Goal: Information Seeking & Learning: Compare options

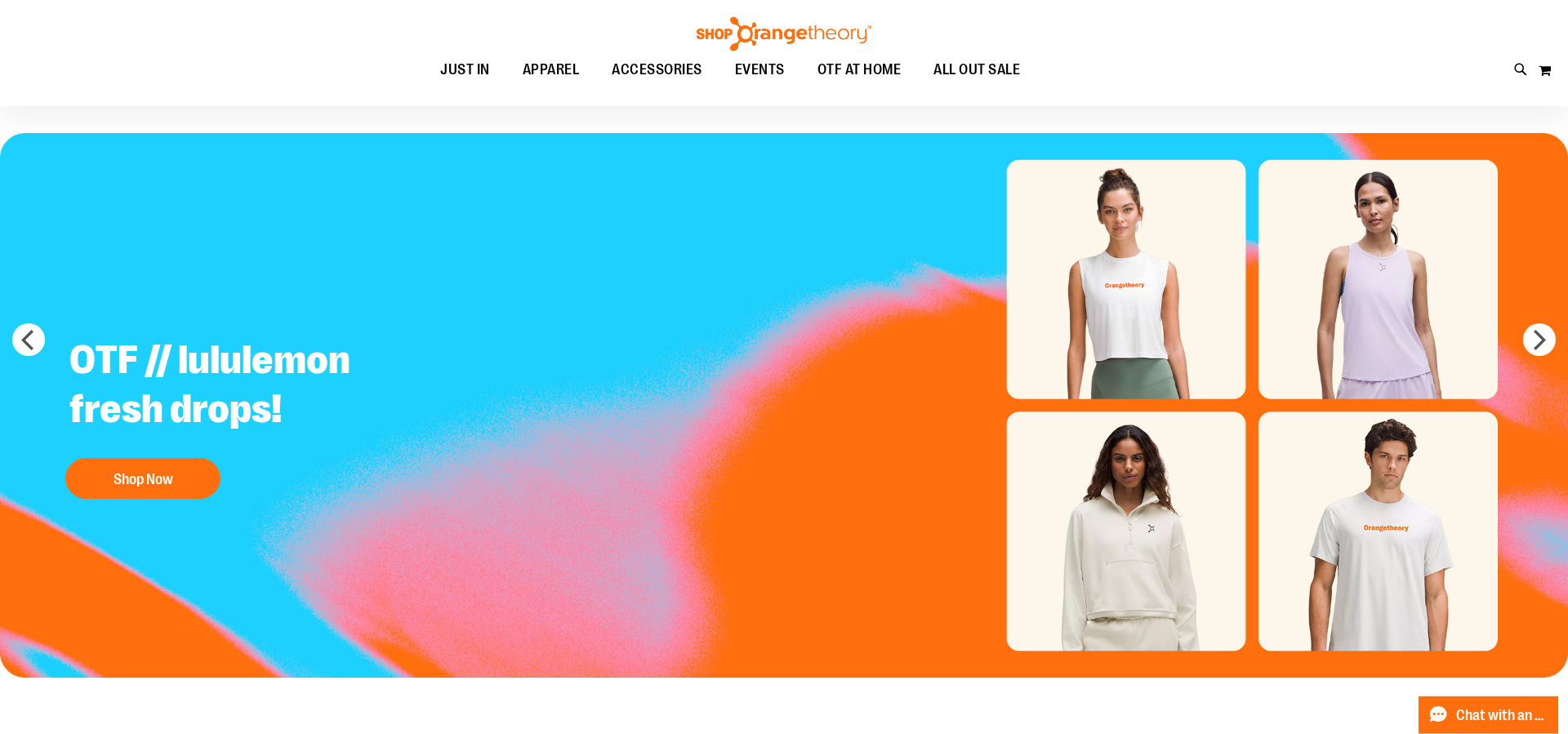
scroll to position [82, 0]
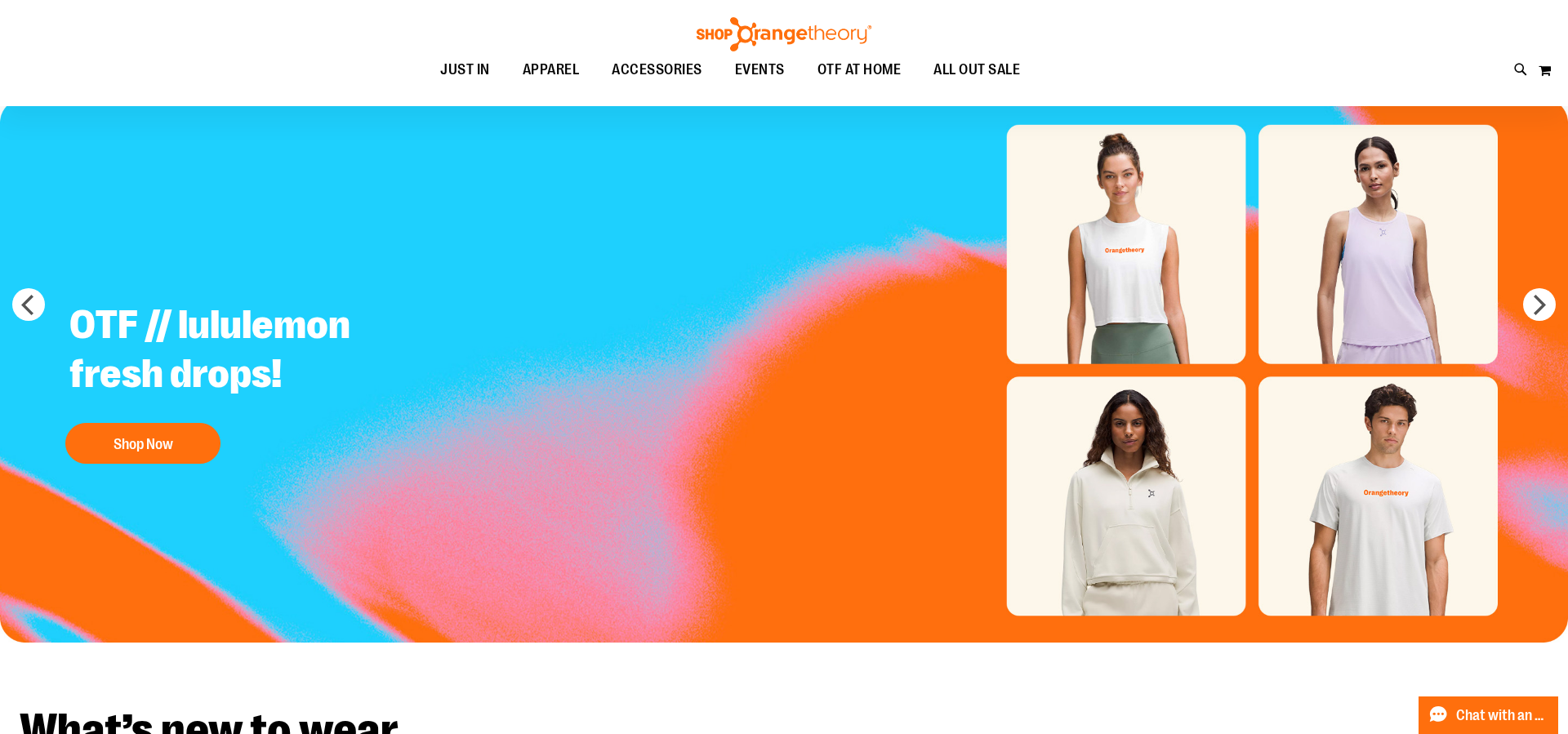
click at [1106, 256] on img "Slide 1 of 5" at bounding box center [784, 370] width 1568 height 544
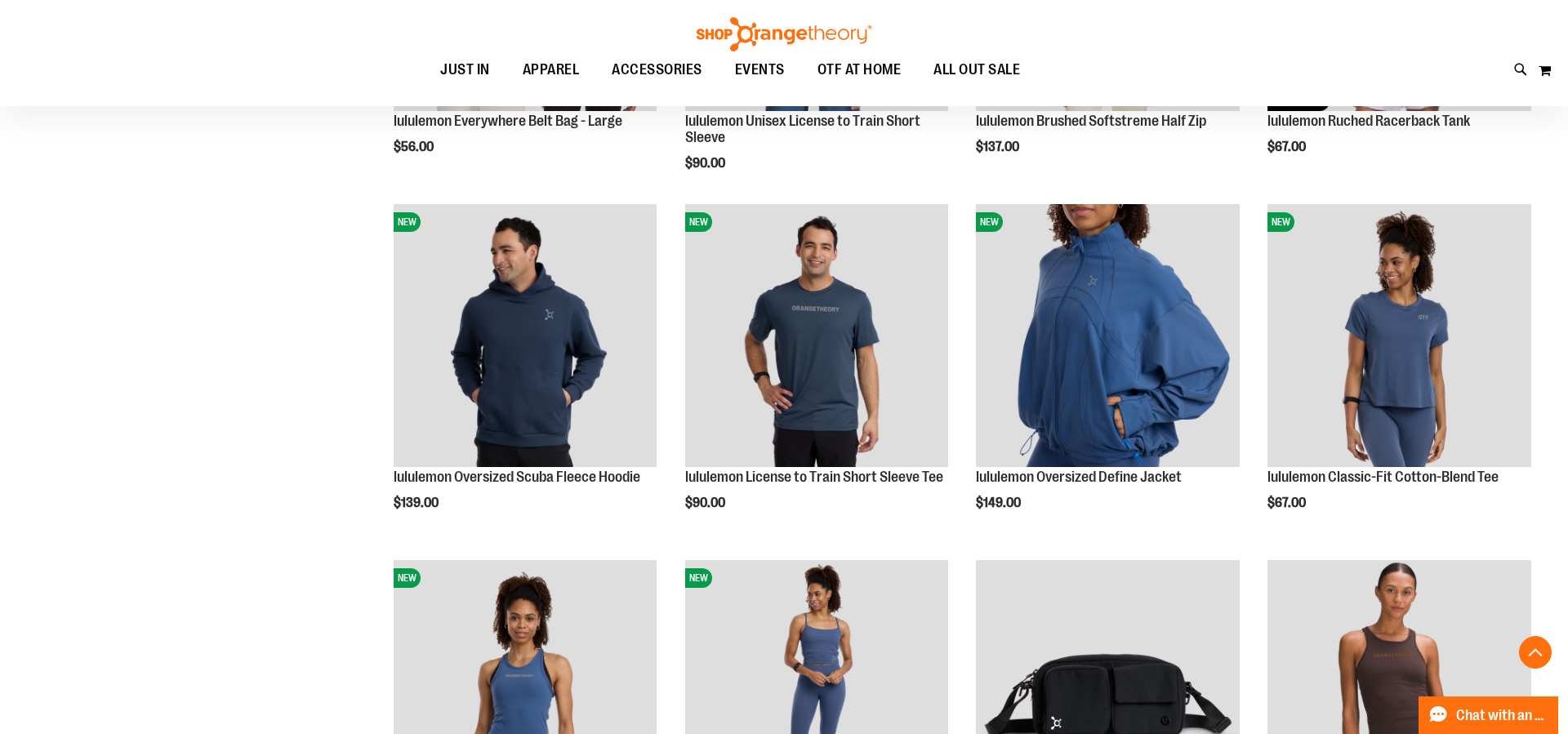
scroll to position [499, 0]
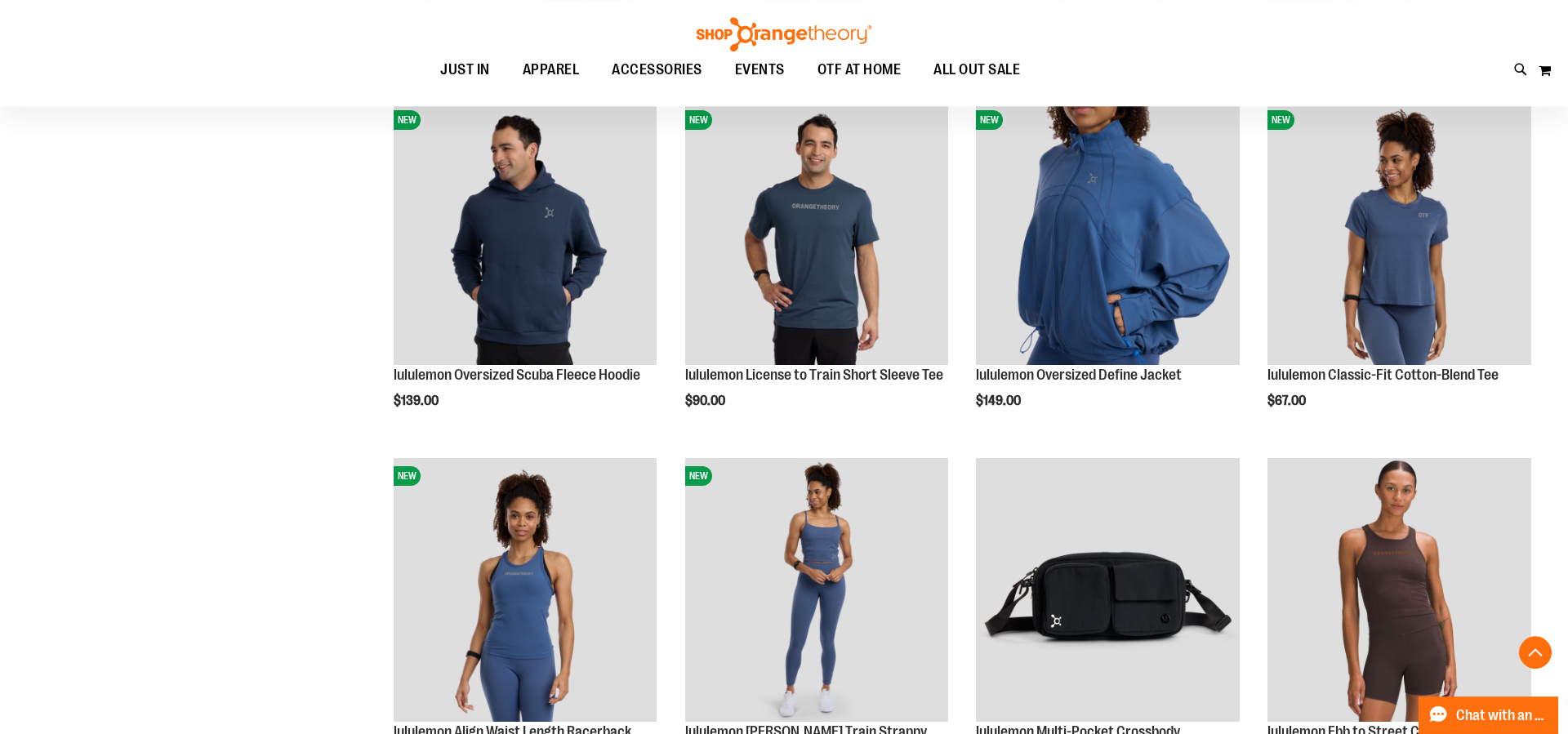
scroll to position [831, 0]
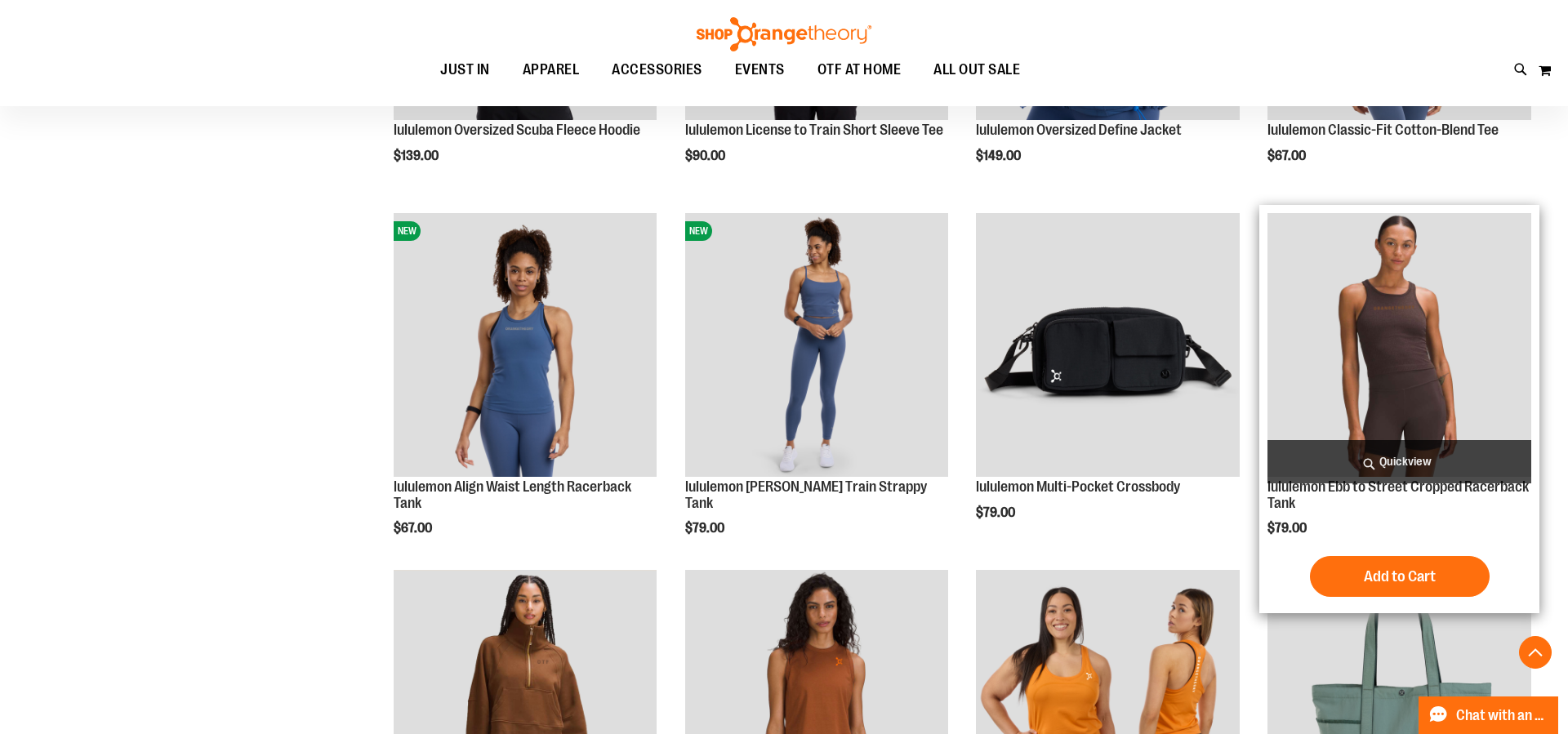
click at [1427, 395] on img "product" at bounding box center [1399, 345] width 263 height 263
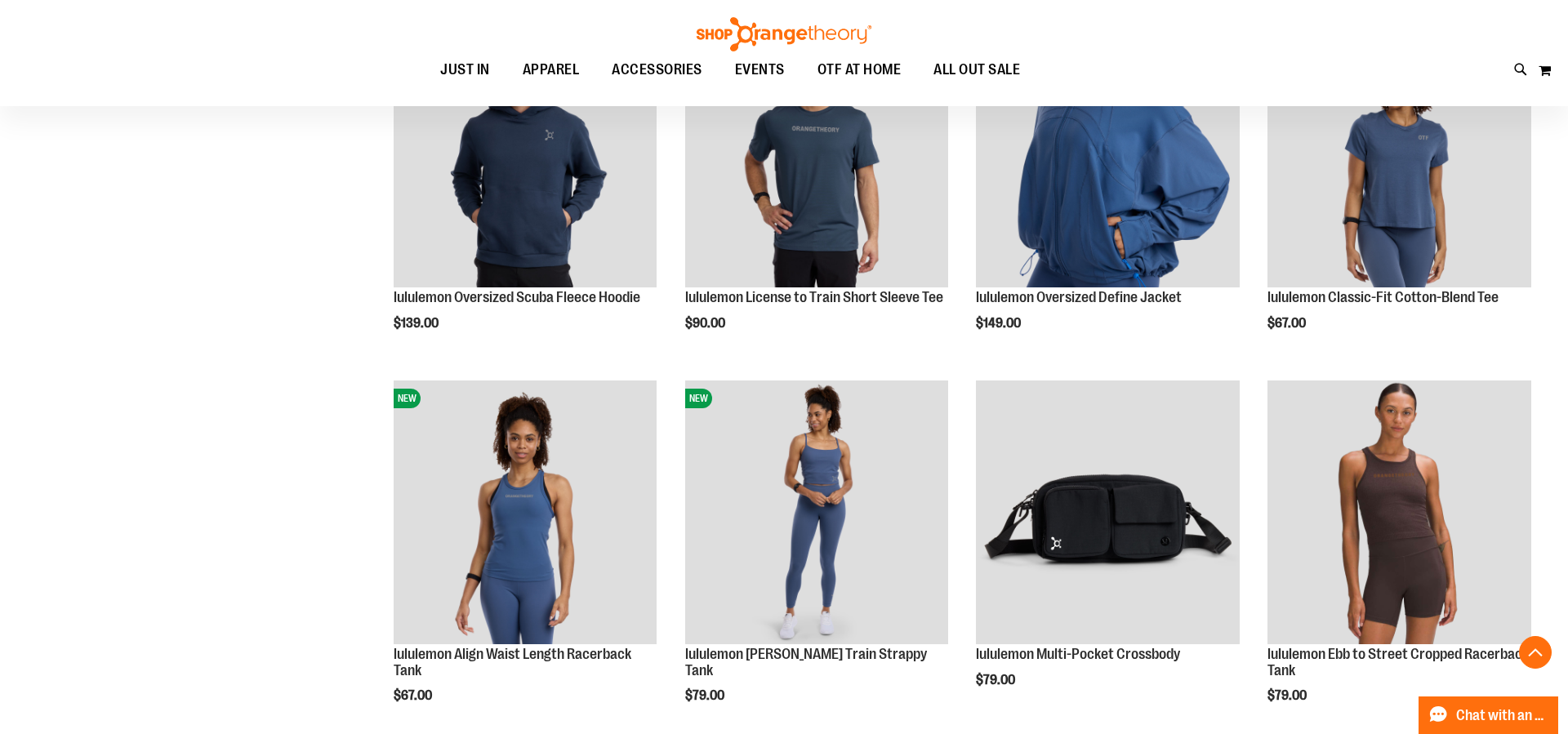
scroll to position [817, 0]
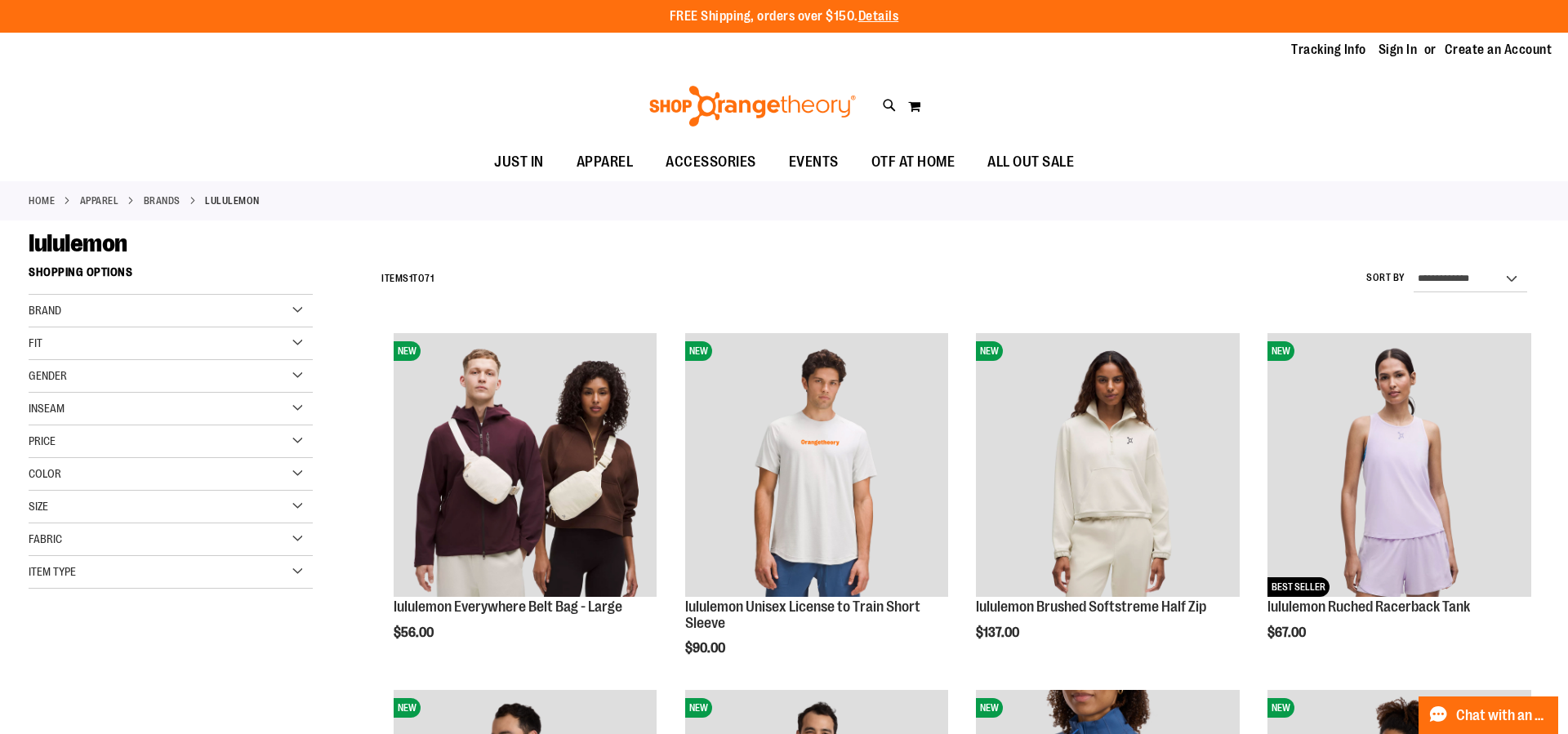
click at [69, 42] on div "Tracking Info Sign In Return to Procurement Create an Account" at bounding box center [784, 50] width 1568 height 35
click at [333, 146] on ul "JUST IN JUST IN Balanced Basics New for Women New for Men New Accessories New B…" at bounding box center [784, 163] width 1568 height 37
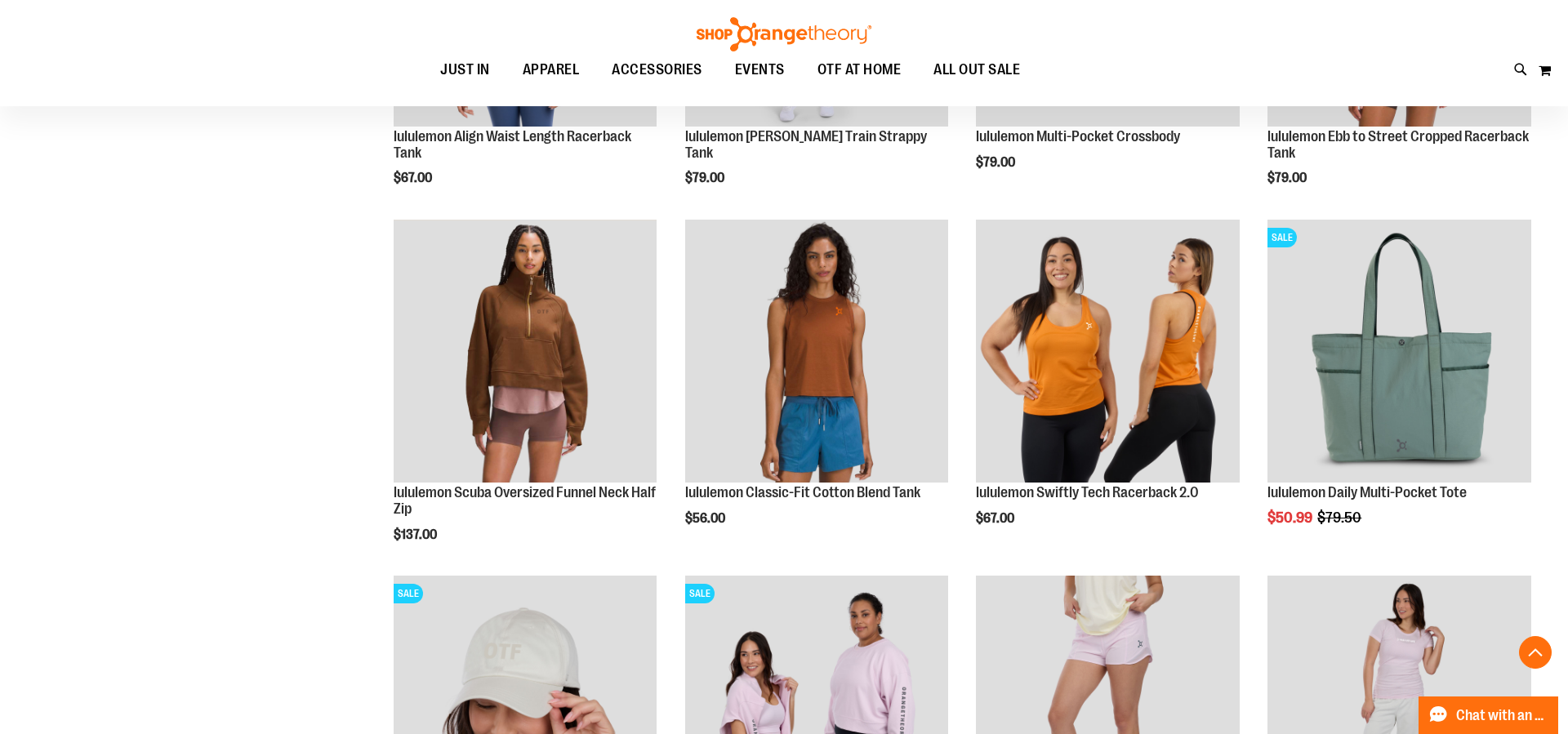
scroll to position [911, 0]
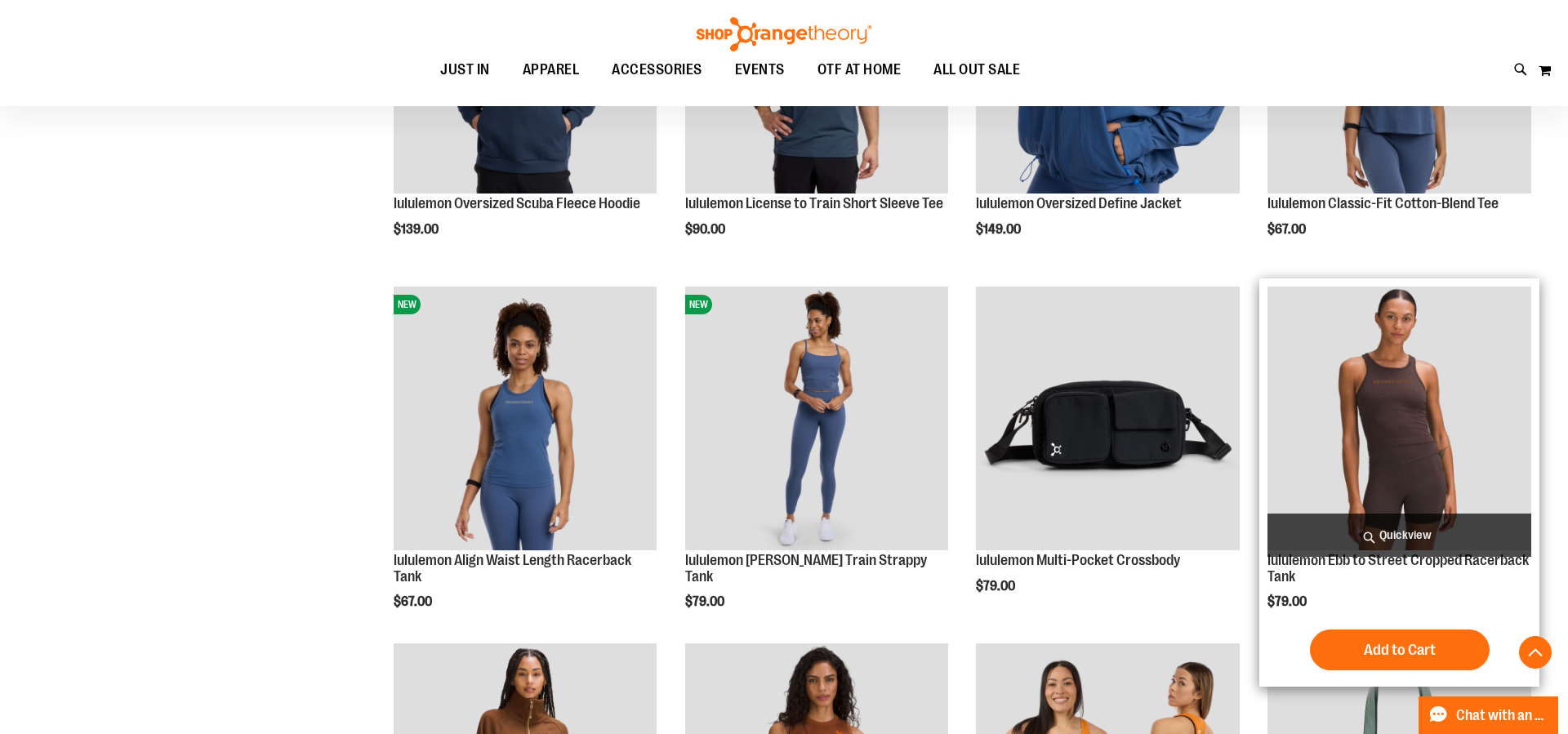
scroll to position [994, 0]
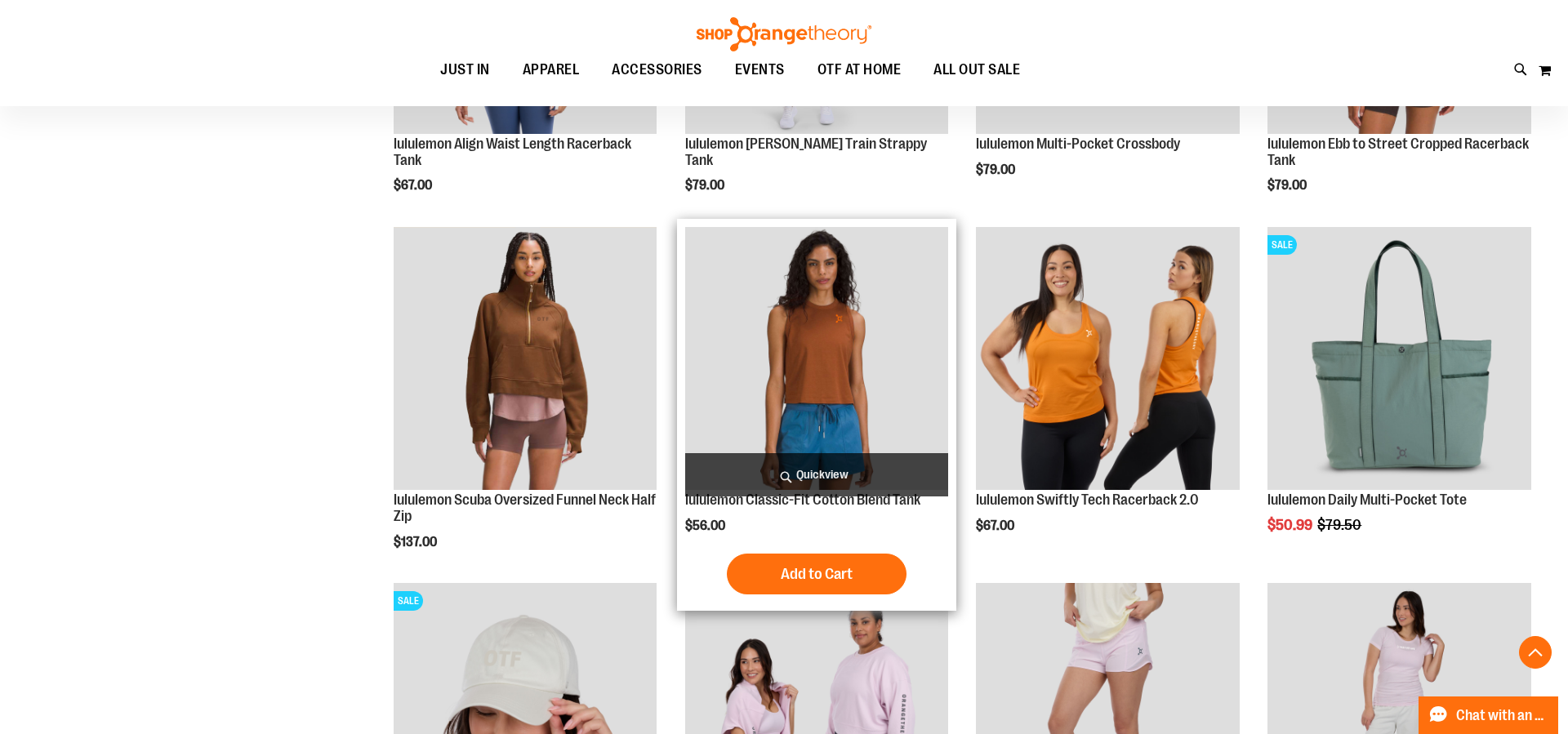
click at [845, 482] on span "Quickview" at bounding box center [817, 474] width 263 height 43
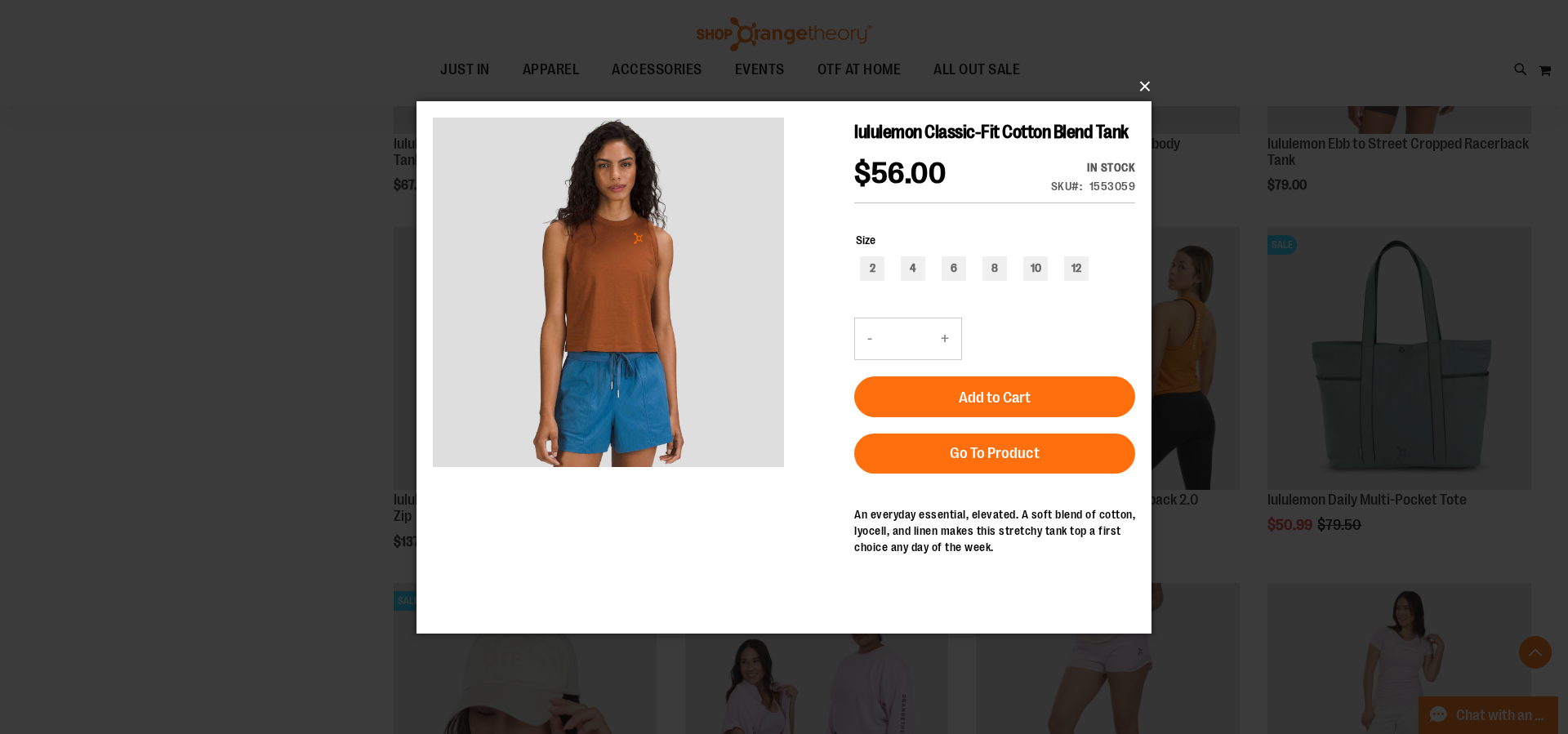
click at [1145, 83] on button "×" at bounding box center [789, 86] width 735 height 36
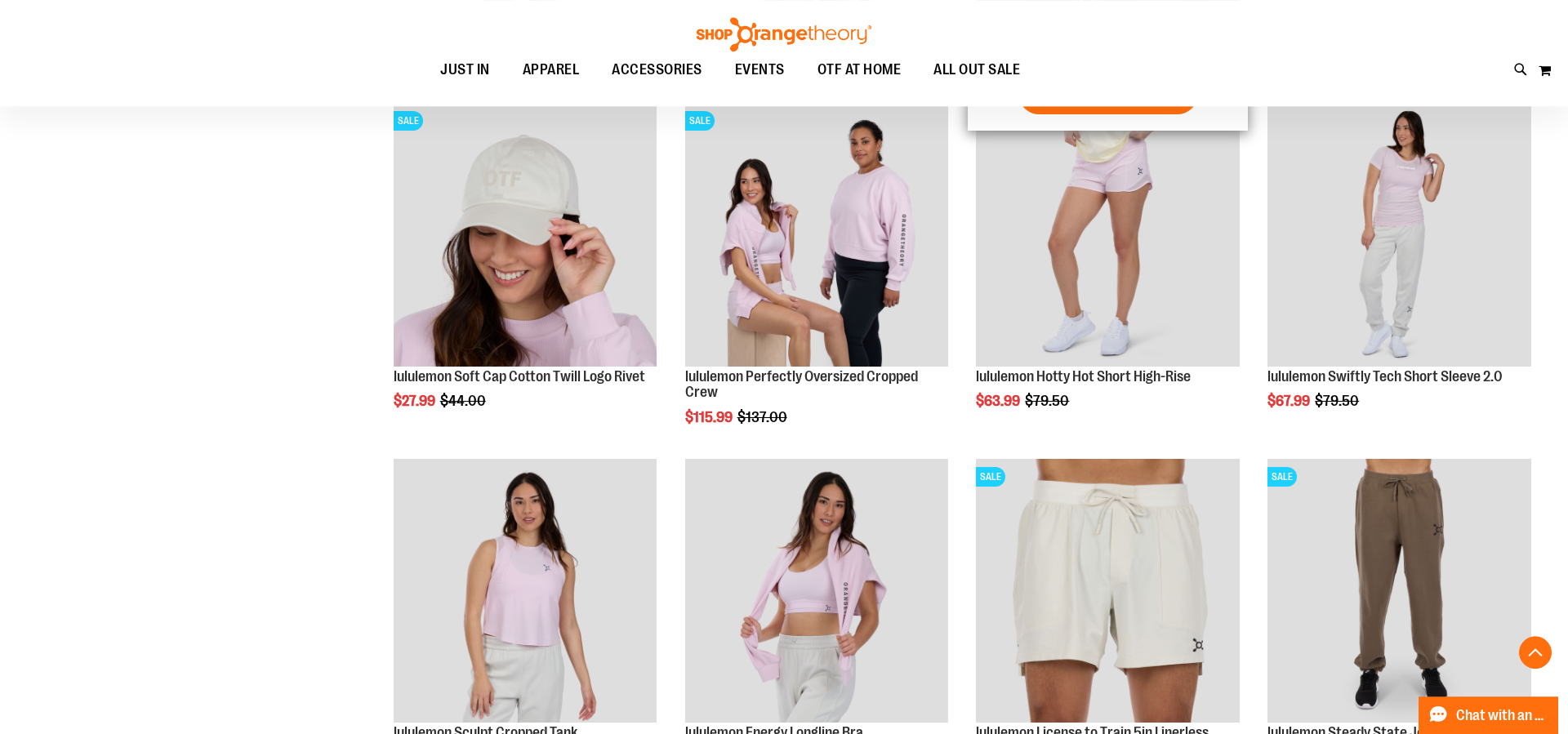
scroll to position [1493, 0]
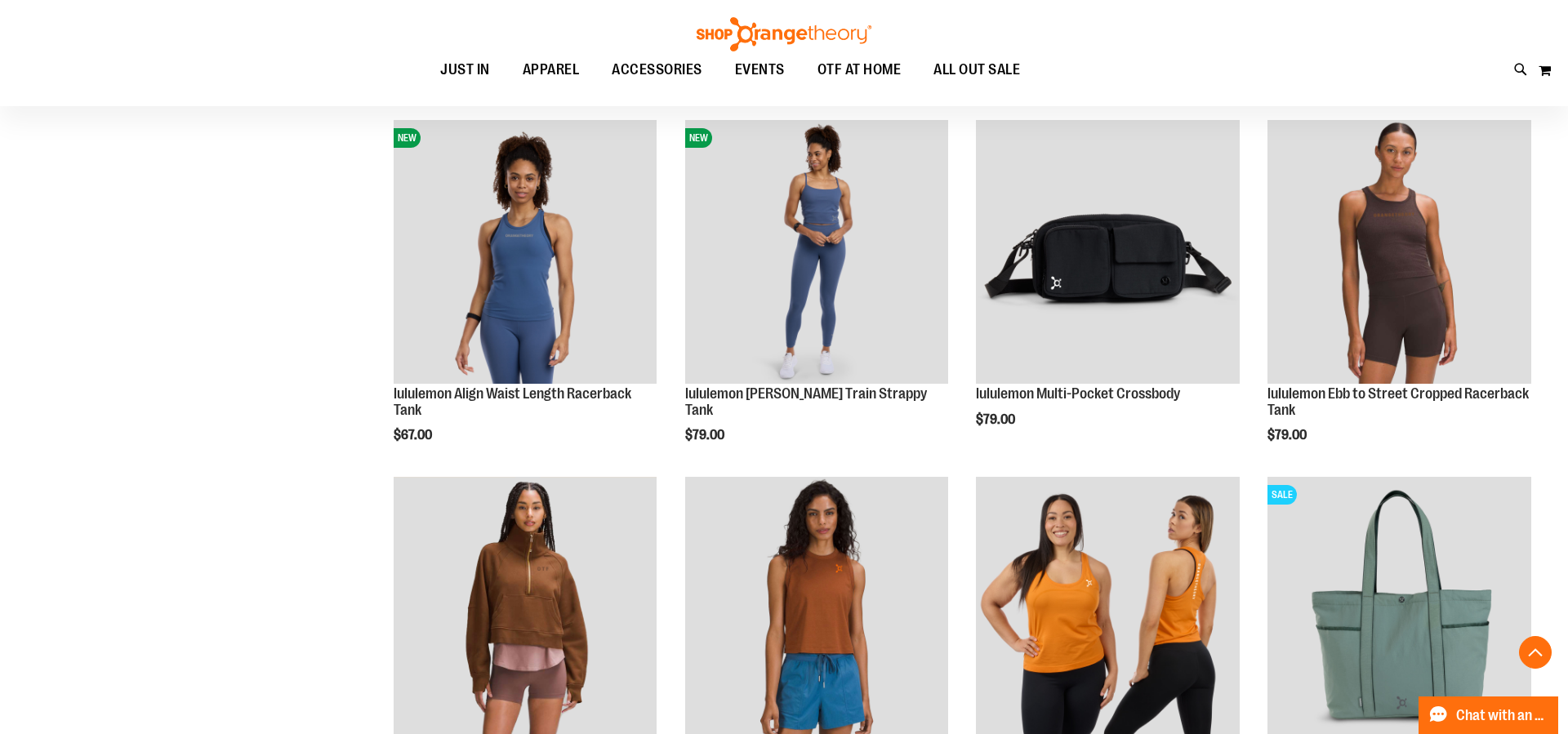
scroll to position [1161, 0]
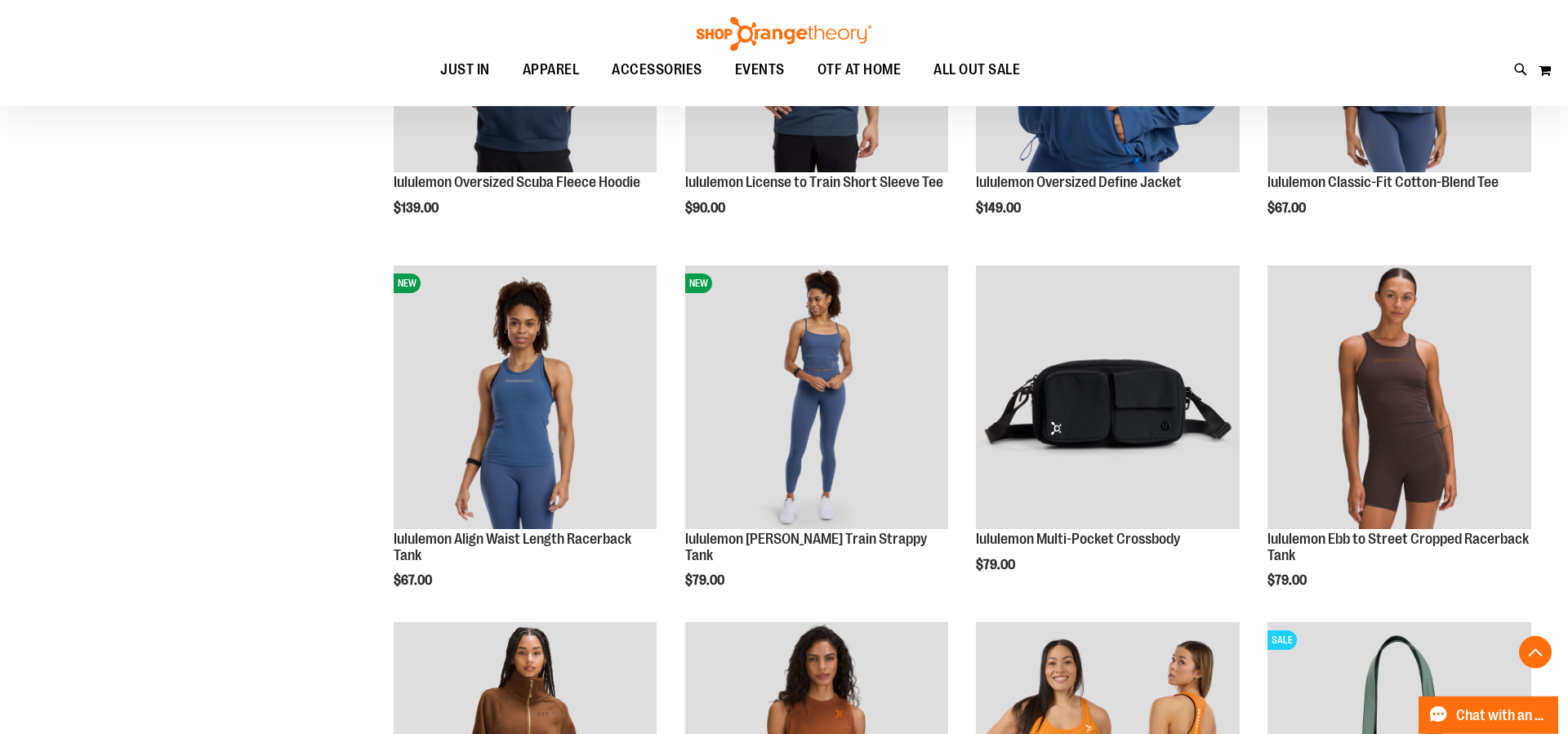
scroll to position [577, 0]
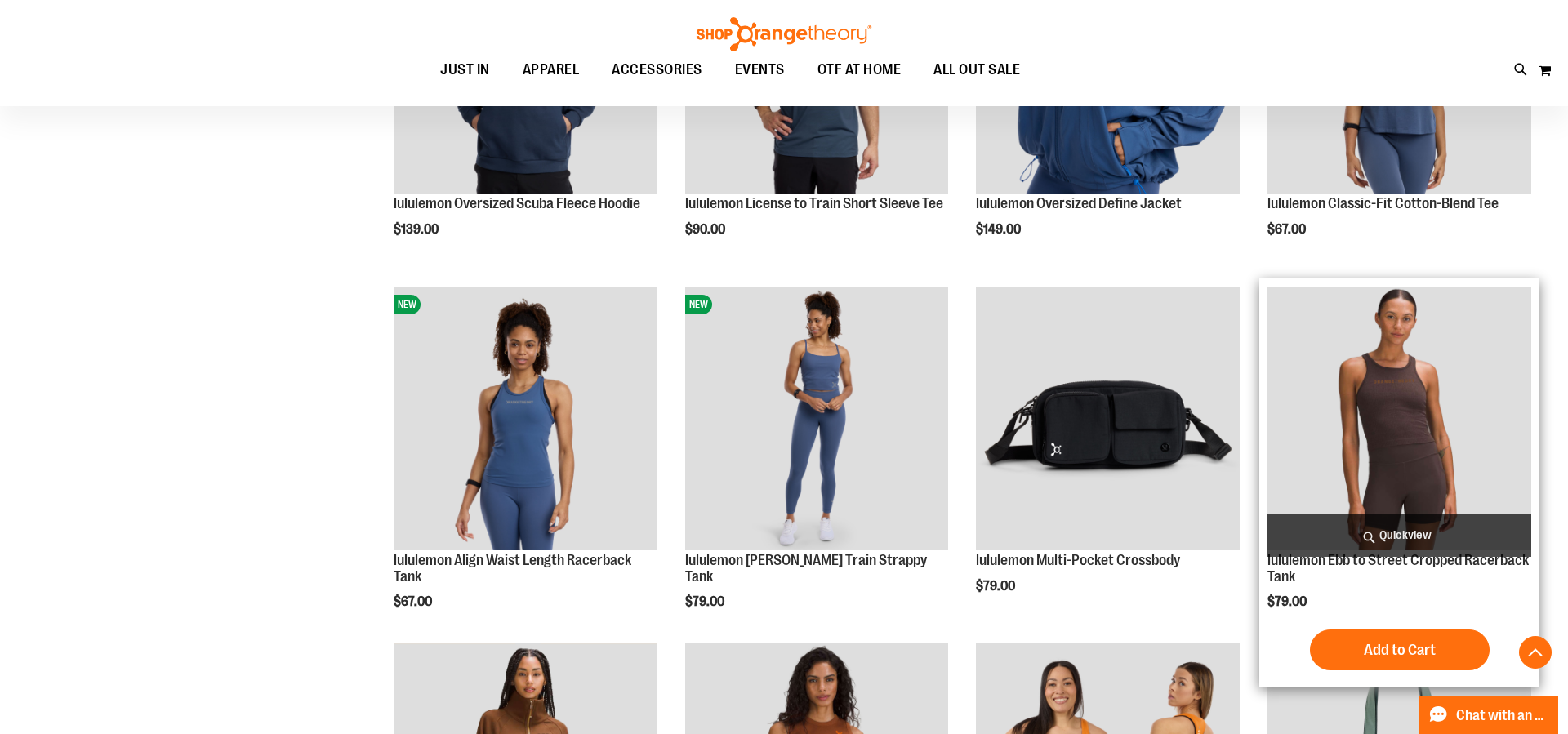
click at [1420, 532] on span "Quickview" at bounding box center [1399, 534] width 263 height 43
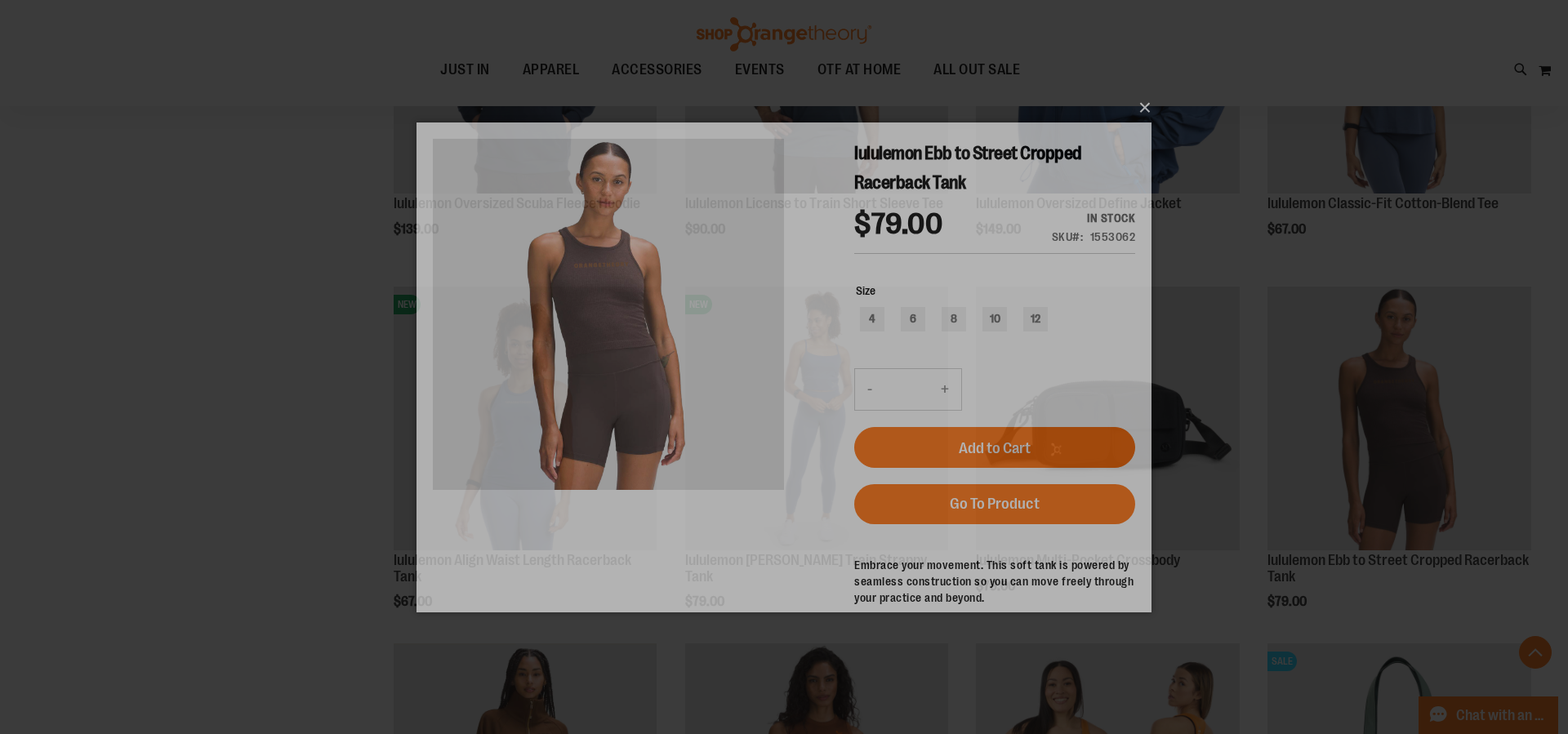
scroll to position [0, 0]
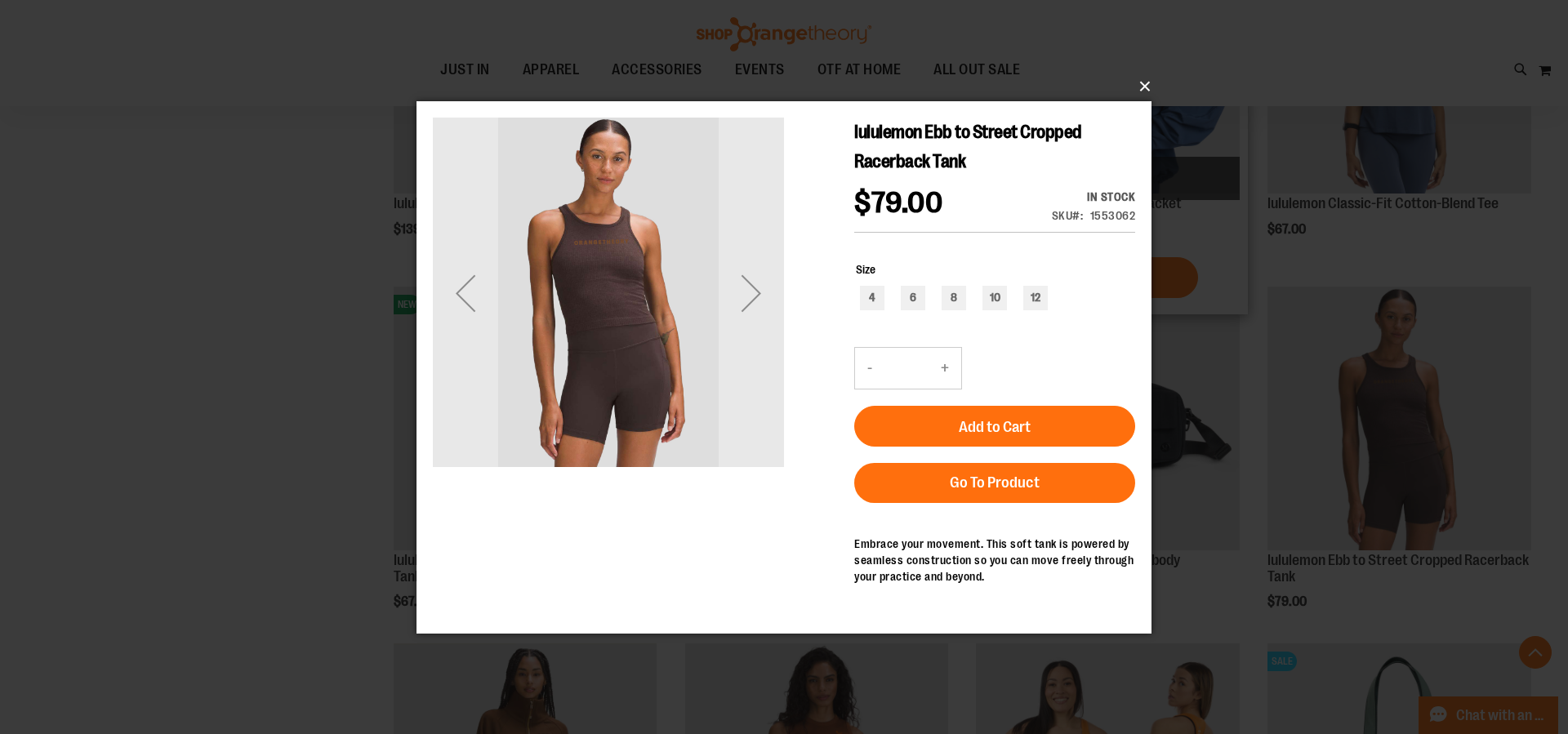
drag, startPoint x: 1142, startPoint y: 85, endPoint x: 1147, endPoint y: 113, distance: 28.4
click at [1140, 86] on button "×" at bounding box center [789, 86] width 735 height 36
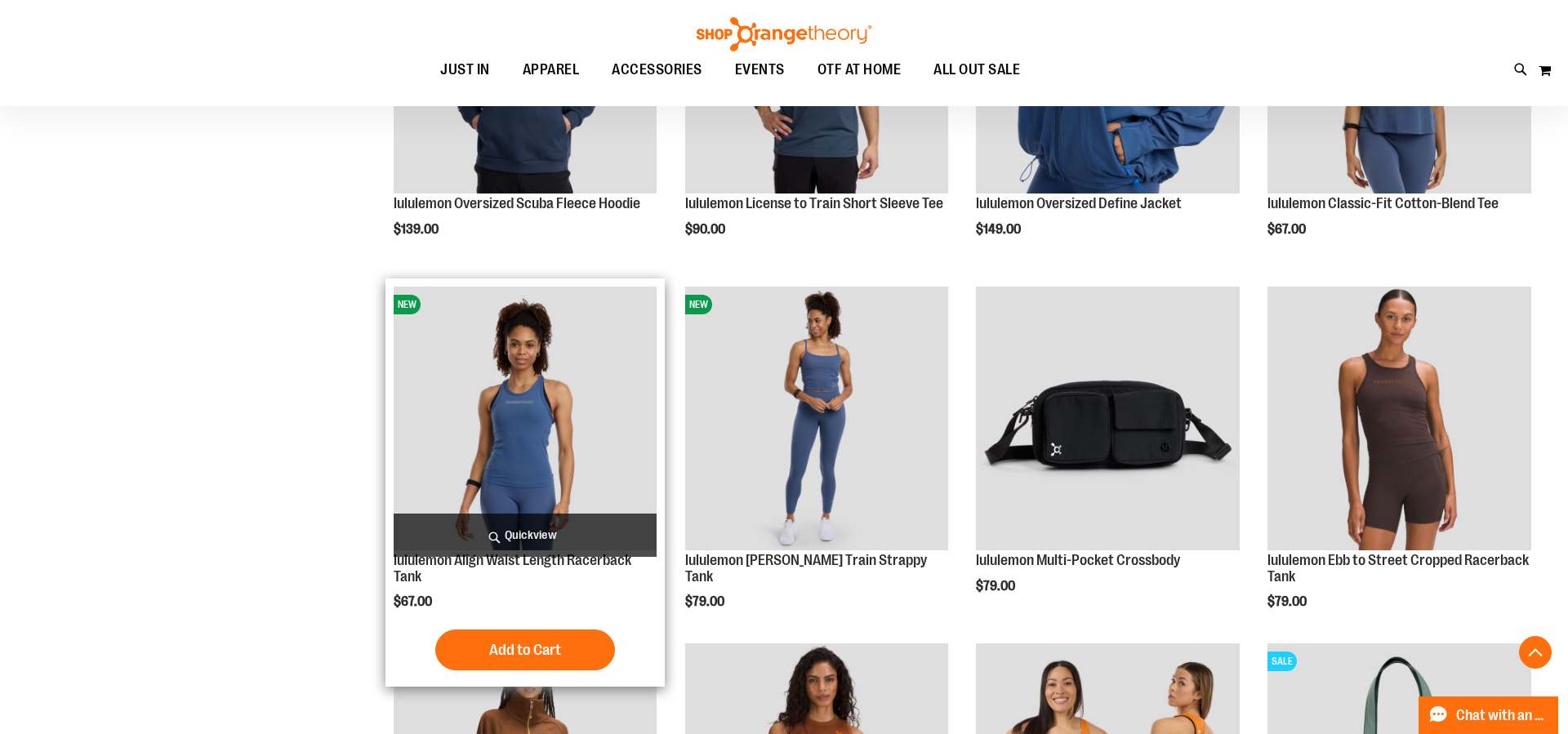
scroll to position [1077, 0]
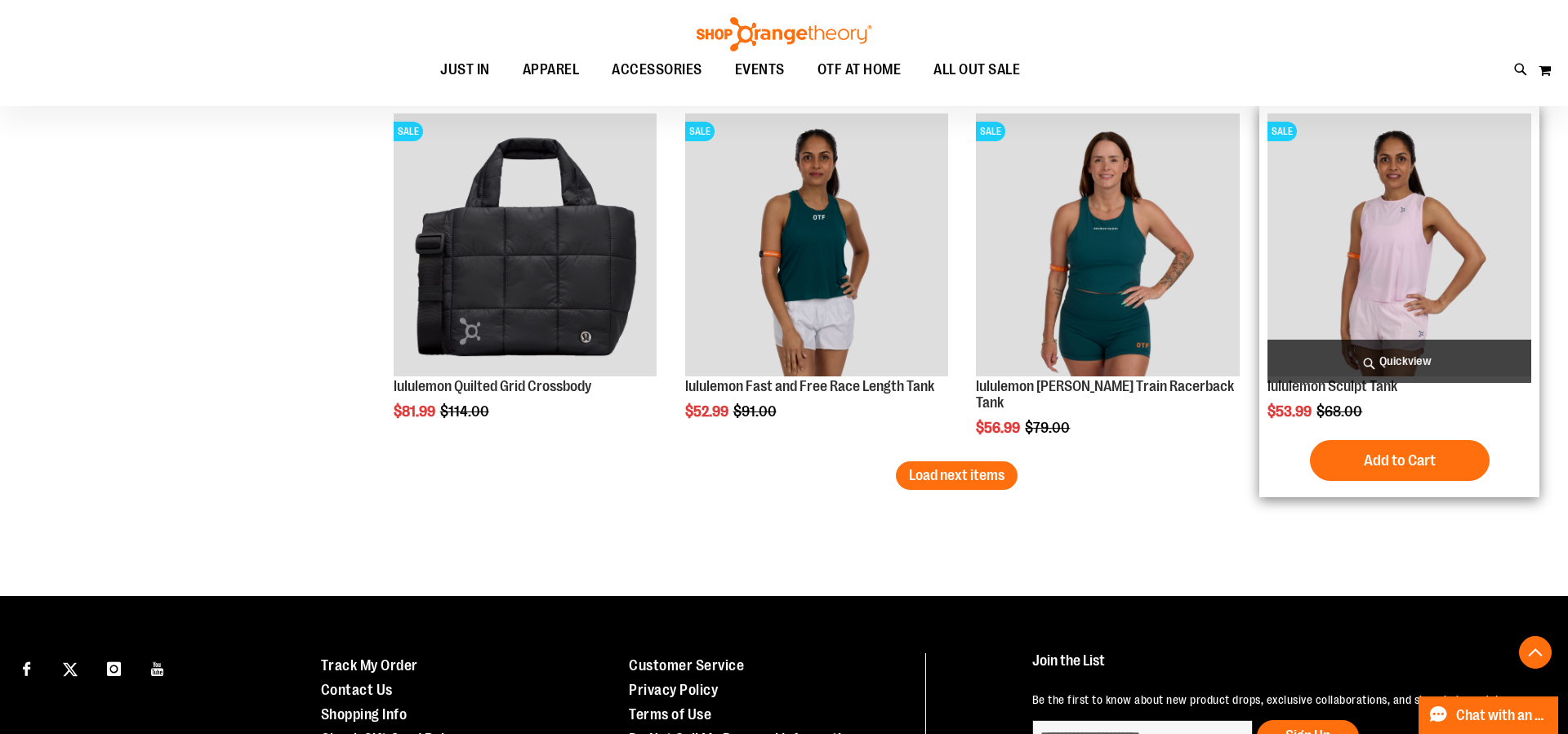
scroll to position [2472, 0]
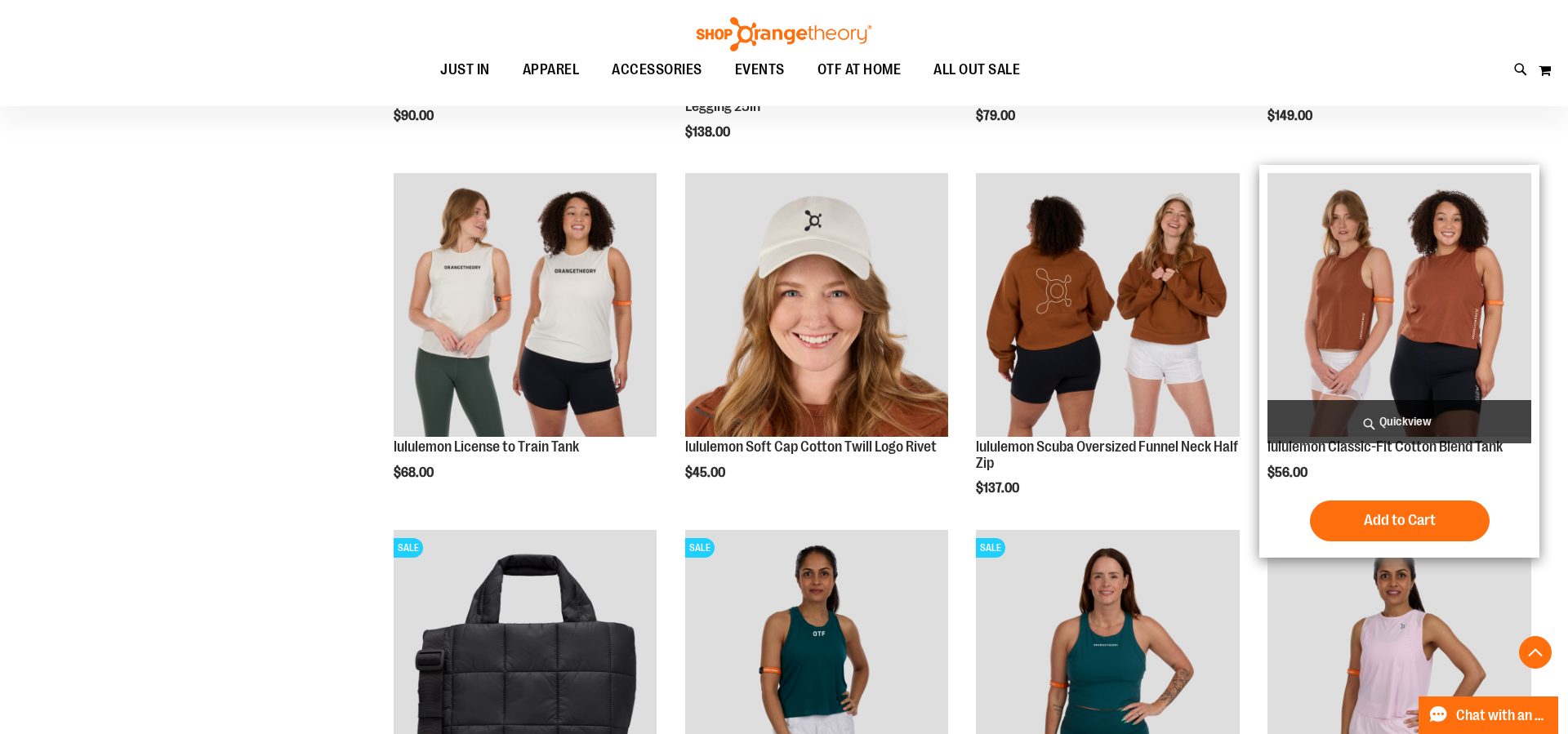
click at [1432, 418] on span "Quickview" at bounding box center [1399, 421] width 263 height 43
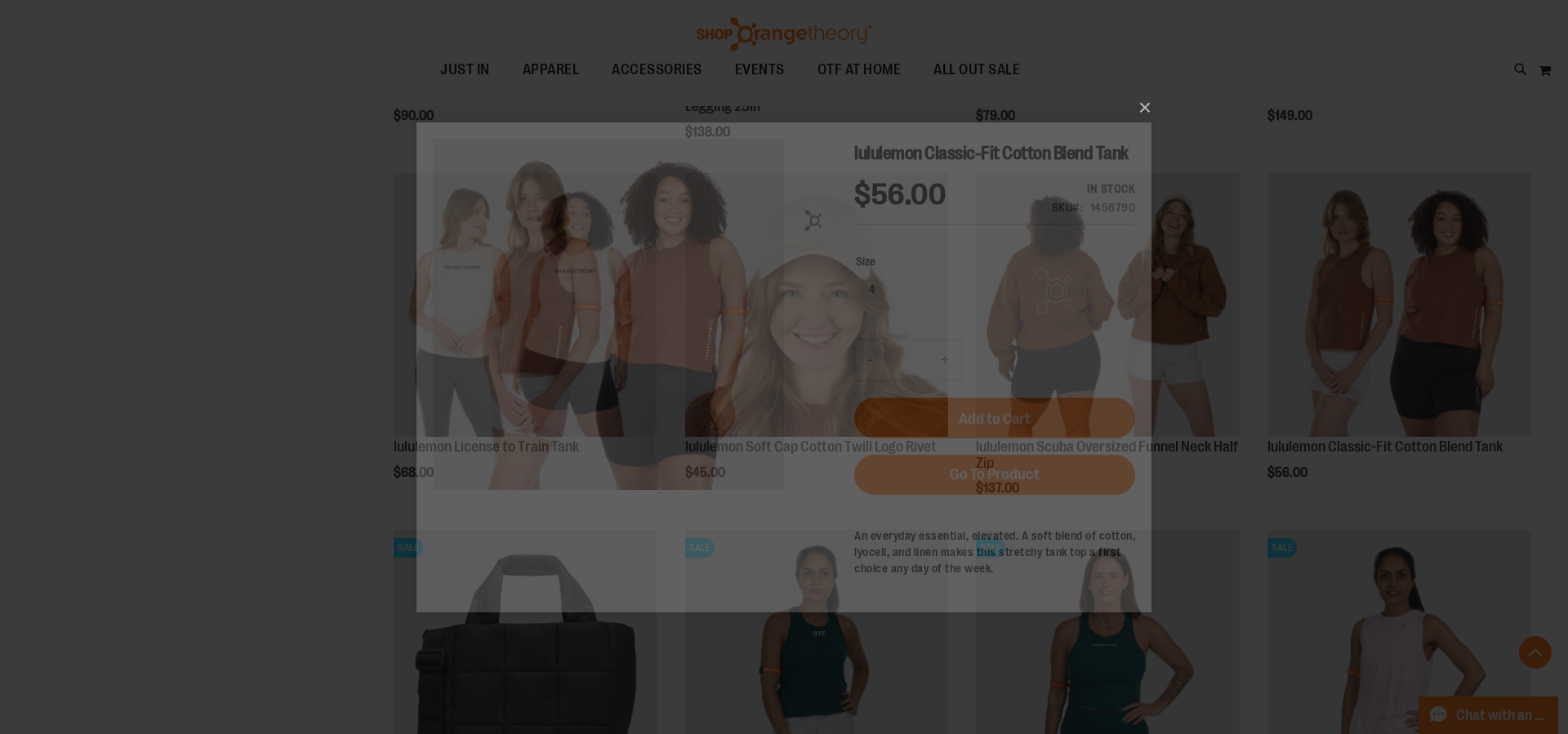
scroll to position [0, 0]
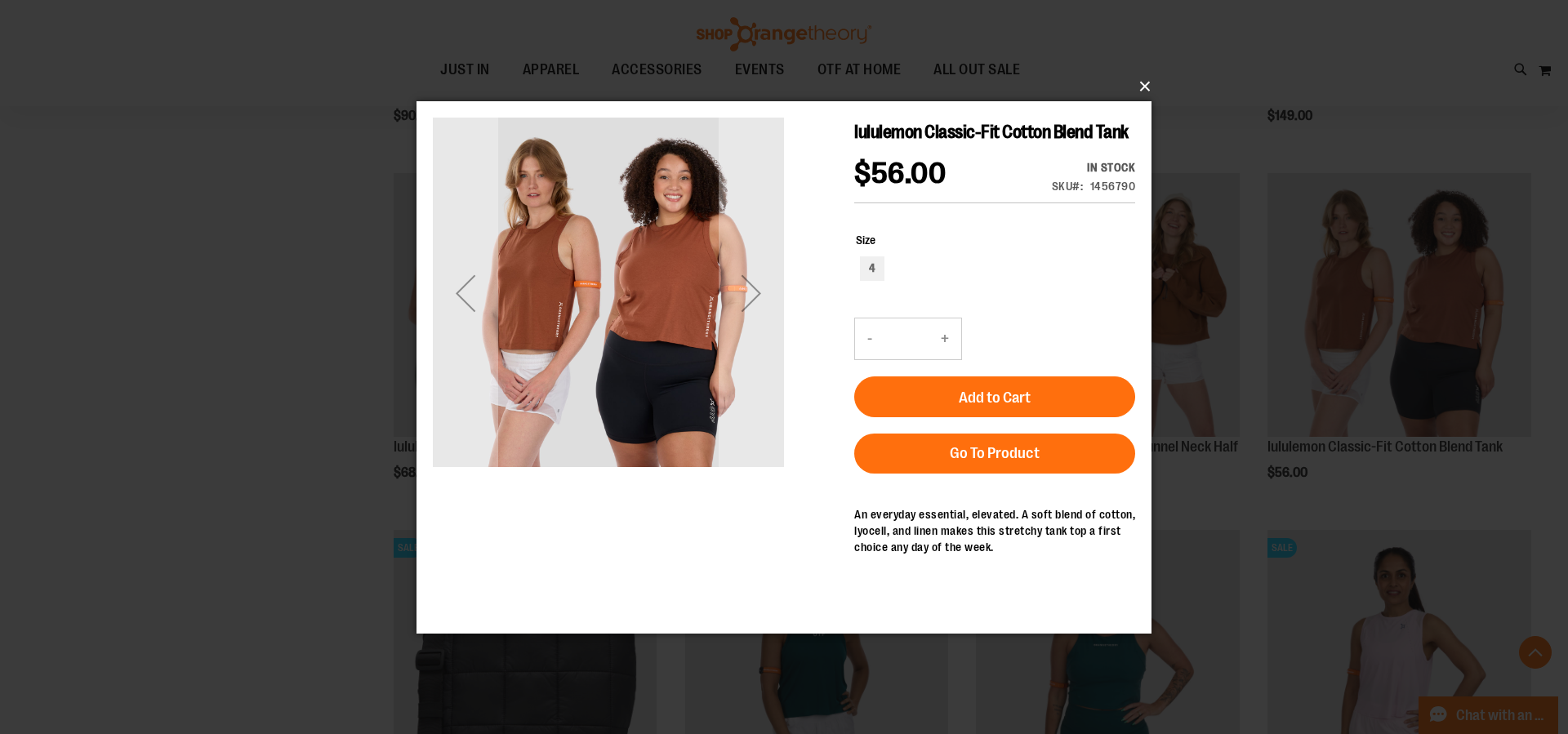
click at [1145, 84] on button "×" at bounding box center [789, 86] width 735 height 36
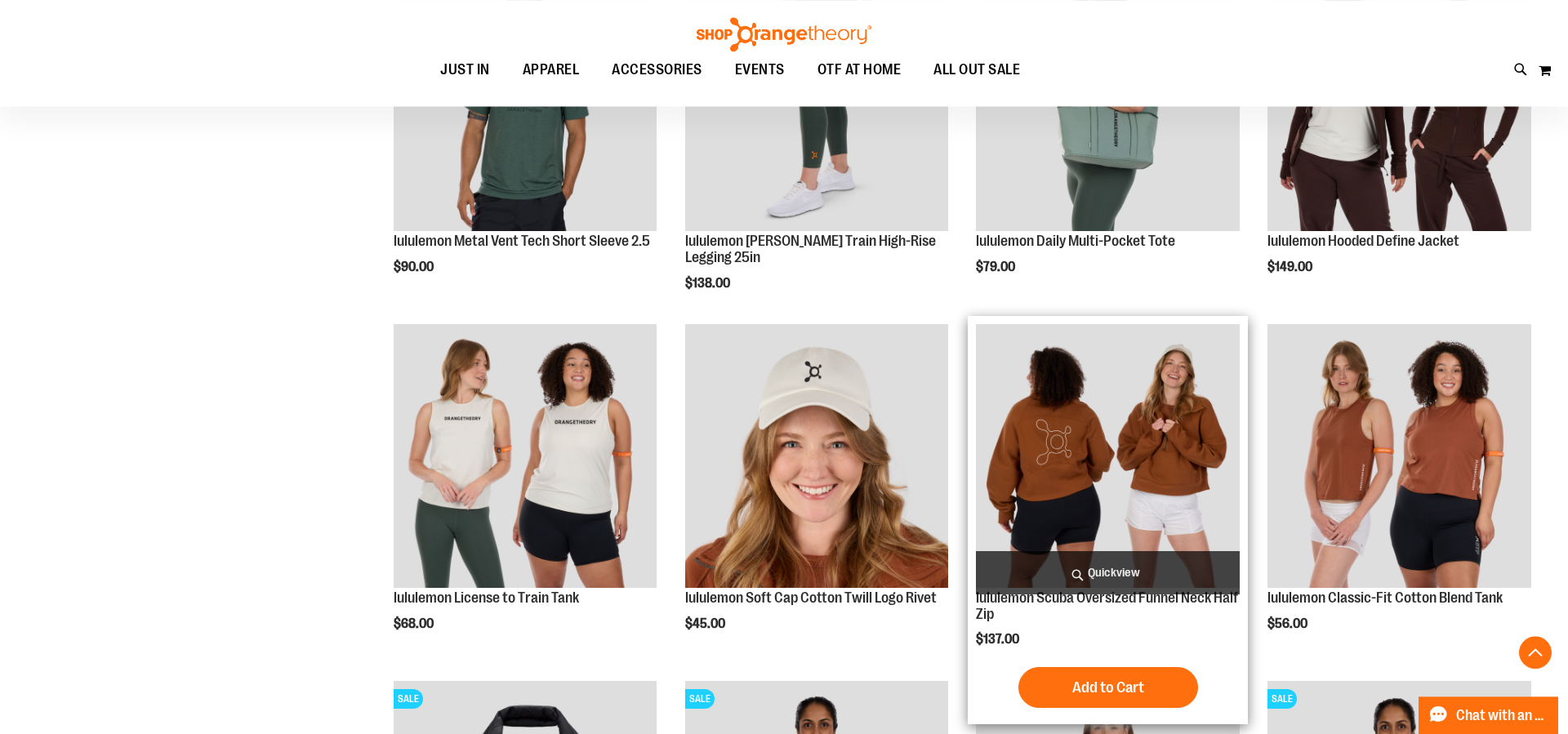
scroll to position [2305, 0]
